Goal: Transaction & Acquisition: Download file/media

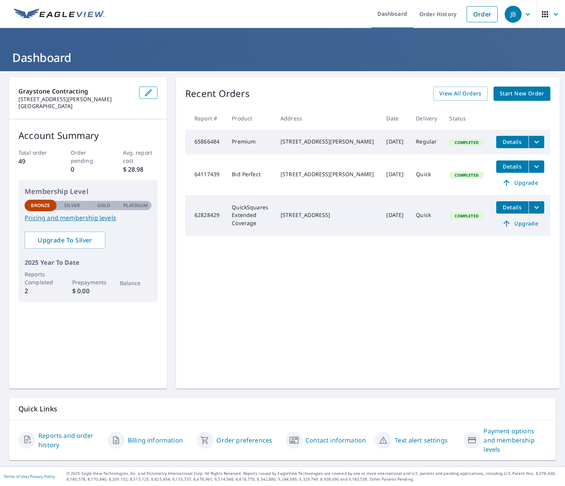
click at [147, 208] on p "Platinum" at bounding box center [135, 205] width 24 height 7
drag, startPoint x: 28, startPoint y: 203, endPoint x: 42, endPoint y: 206, distance: 13.7
click at [35, 203] on div "Bronze" at bounding box center [41, 206] width 32 height 12
click at [70, 220] on link "Pricing and membership levels" at bounding box center [88, 217] width 127 height 9
click at [446, 92] on span "View All Orders" at bounding box center [461, 94] width 42 height 10
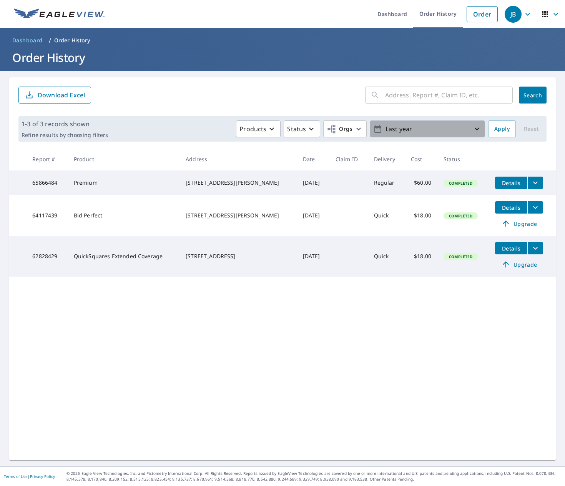
click at [387, 128] on p "Last year" at bounding box center [428, 128] width 90 height 13
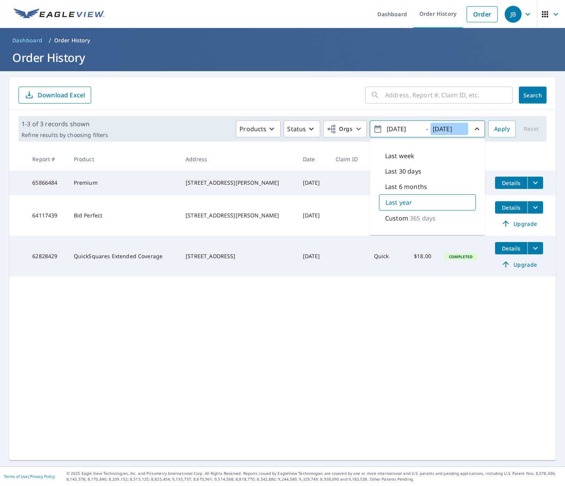
click at [440, 129] on input "[DATE]" at bounding box center [450, 129] width 38 height 12
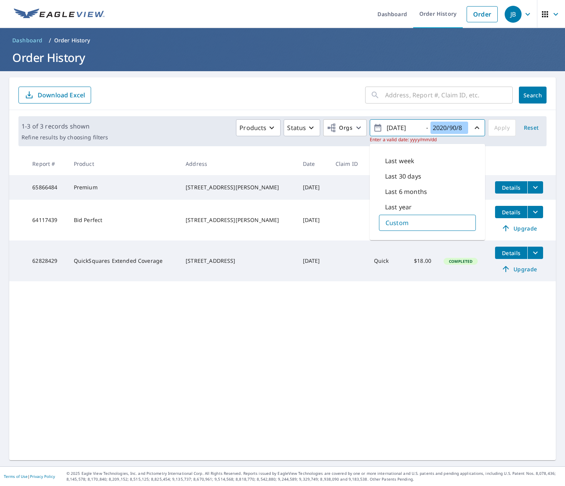
type input "[DATE]"
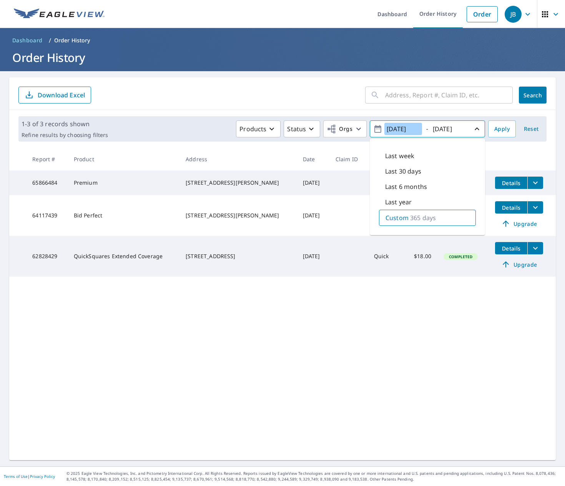
drag, startPoint x: 395, startPoint y: 128, endPoint x: 402, endPoint y: 135, distance: 10.1
click at [395, 128] on input "[DATE]" at bounding box center [404, 129] width 38 height 12
type input "[DATE]"
click at [489, 127] on button "Apply" at bounding box center [503, 128] width 28 height 17
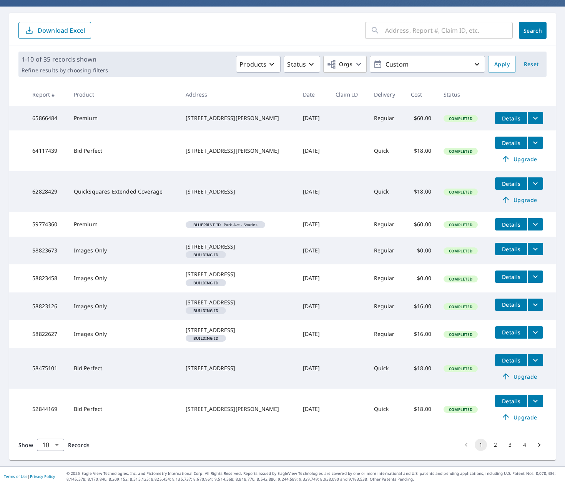
scroll to position [98, 0]
click at [498, 446] on button "3" at bounding box center [510, 445] width 12 height 12
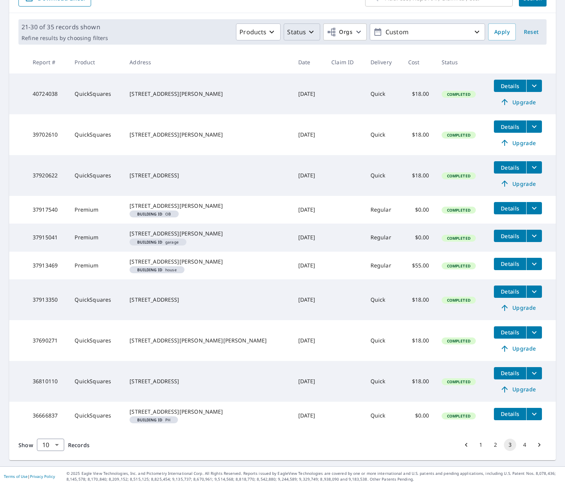
scroll to position [128, 0]
click at [498, 444] on button "4" at bounding box center [525, 445] width 12 height 12
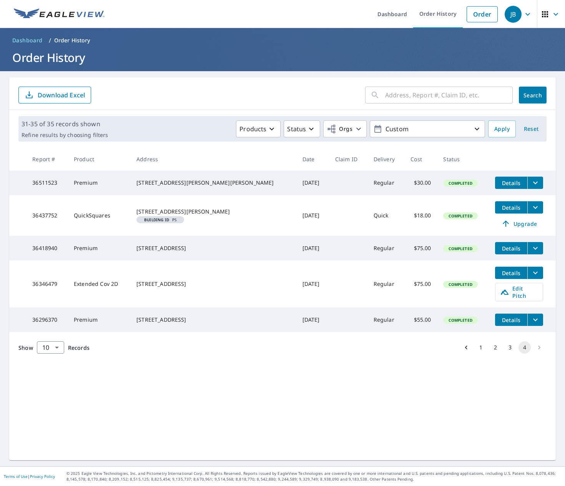
click at [498, 183] on icon "filesDropdownBtn-36511523" at bounding box center [535, 182] width 9 height 9
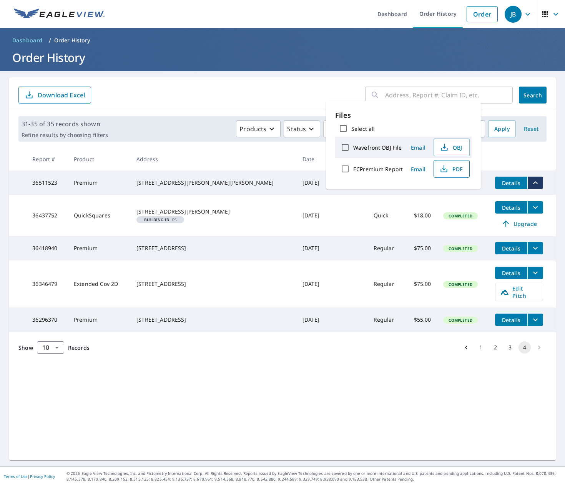
click at [454, 171] on span "PDF" at bounding box center [451, 168] width 25 height 9
